Goal: Information Seeking & Learning: Learn about a topic

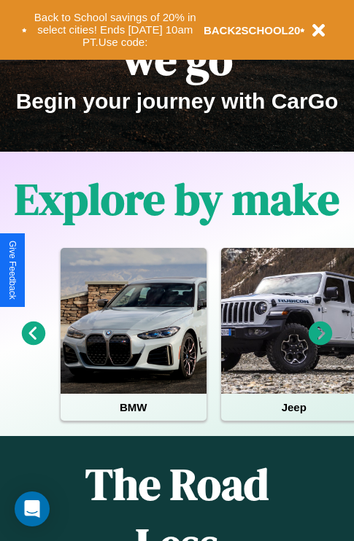
scroll to position [225, 0]
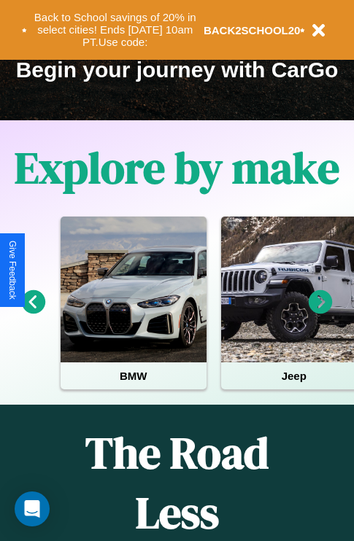
click at [320, 312] on icon at bounding box center [320, 302] width 24 height 24
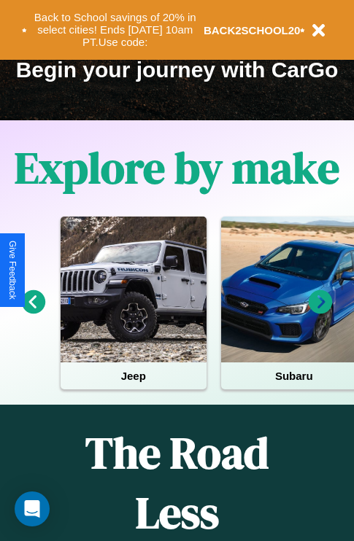
click at [320, 312] on icon at bounding box center [320, 302] width 24 height 24
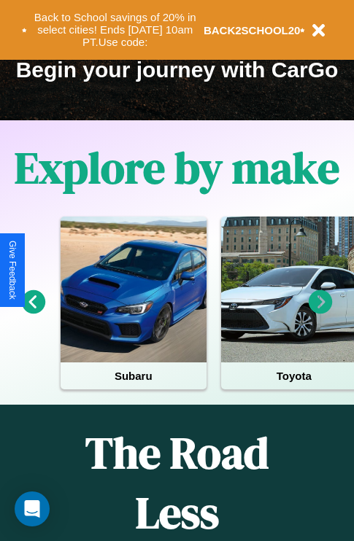
click at [320, 312] on icon at bounding box center [320, 302] width 24 height 24
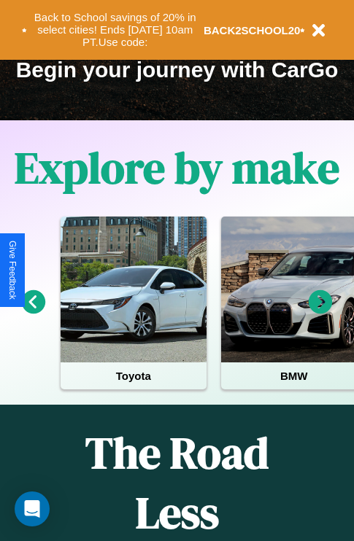
click at [320, 312] on icon at bounding box center [320, 302] width 24 height 24
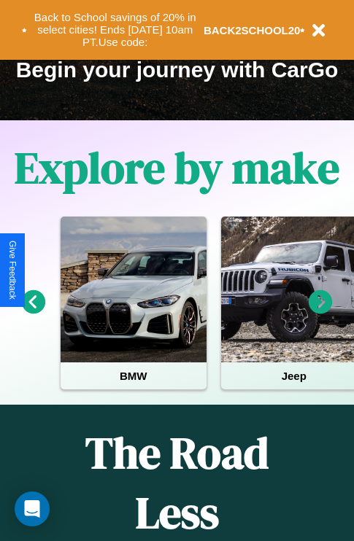
click at [320, 312] on icon at bounding box center [320, 302] width 24 height 24
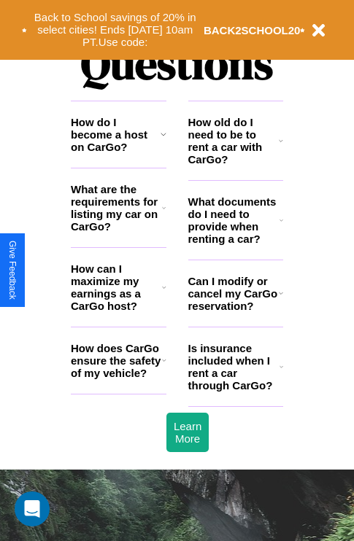
scroll to position [1767, 0]
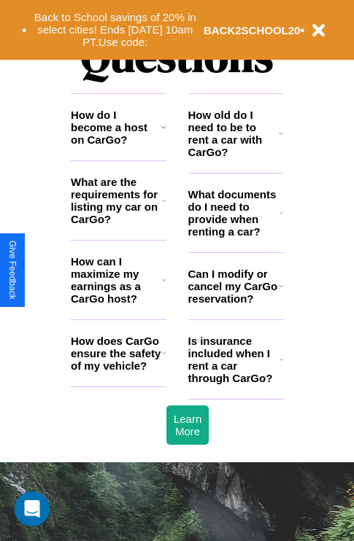
click at [118, 303] on h3 "How can I maximize my earnings as a CarGo host?" at bounding box center [116, 280] width 91 height 50
click at [118, 372] on h3 "How does CarGo ensure the safety of my vehicle?" at bounding box center [116, 353] width 91 height 37
click at [163, 286] on icon at bounding box center [164, 280] width 4 height 12
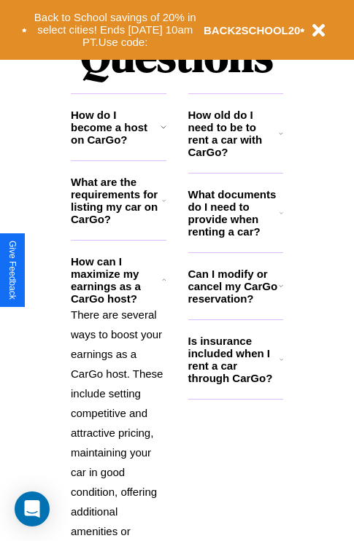
click at [235, 236] on h3 "What documents do I need to provide when renting a car?" at bounding box center [234, 213] width 92 height 50
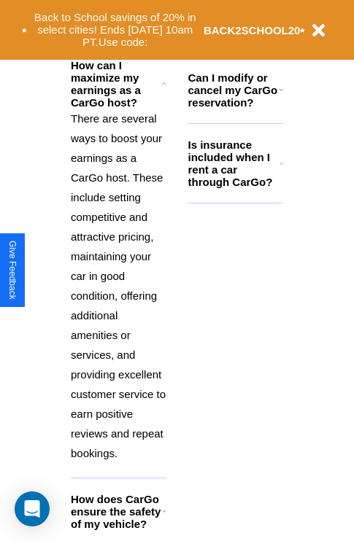
click at [163, 517] on icon at bounding box center [164, 511] width 4 height 12
